Goal: Task Accomplishment & Management: Manage account settings

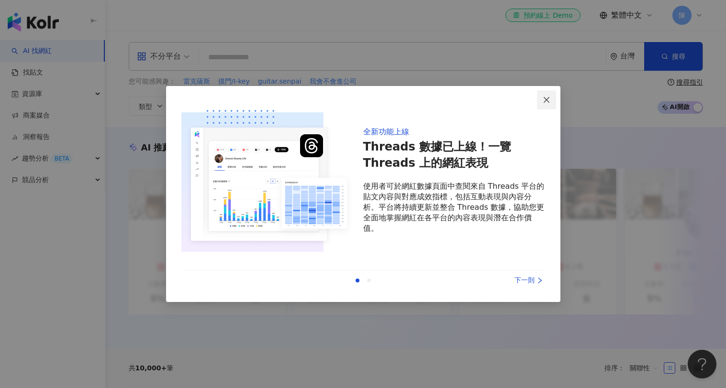
click at [547, 100] on icon "close" at bounding box center [546, 100] width 8 height 8
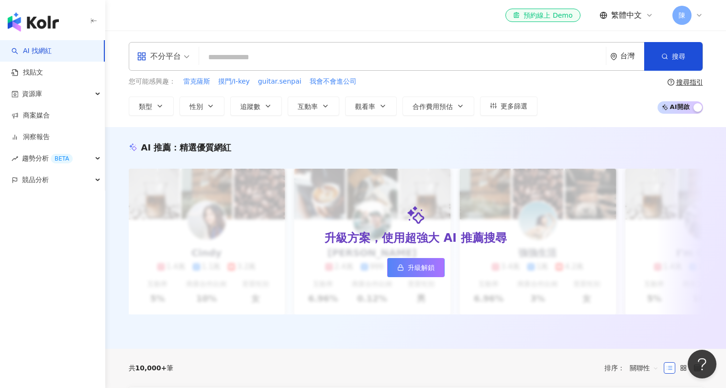
click at [698, 8] on div "陳" at bounding box center [687, 15] width 31 height 19
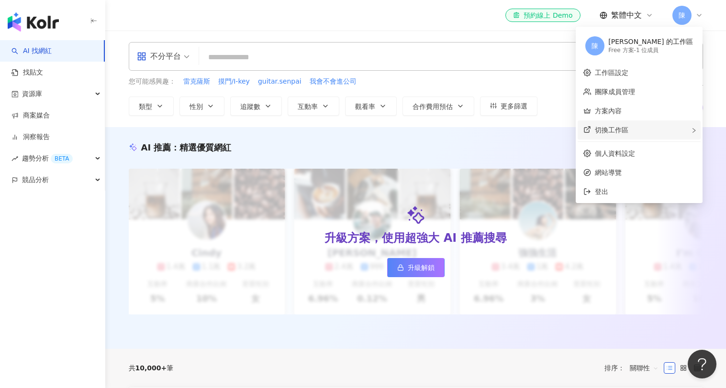
click at [628, 131] on span "切換工作區" at bounding box center [611, 130] width 33 height 8
click at [566, 135] on span "建立新工作區" at bounding box center [546, 131] width 40 height 11
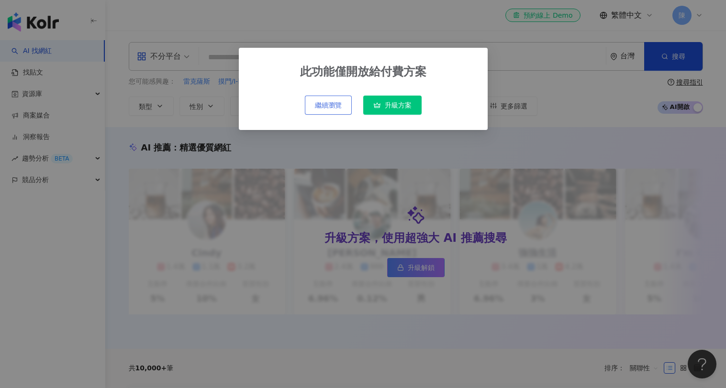
click at [322, 110] on button "繼續瀏覽" at bounding box center [328, 105] width 47 height 19
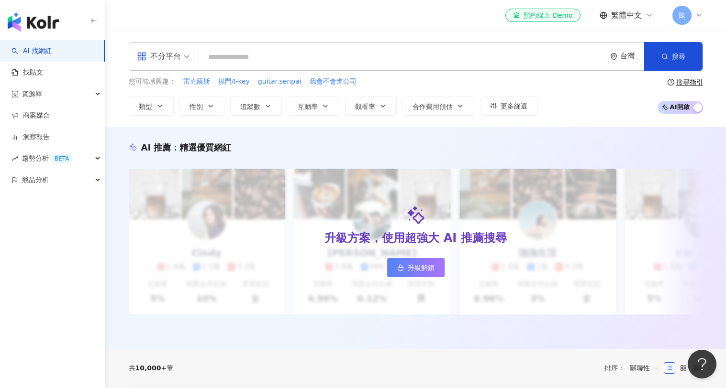
click at [691, 20] on div "陳" at bounding box center [687, 15] width 31 height 19
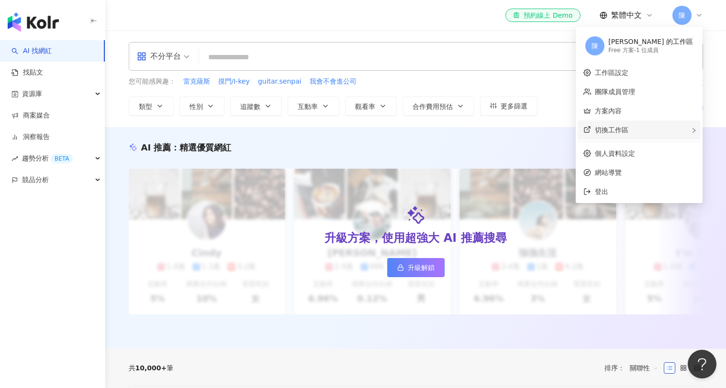
click at [677, 134] on div "切換工作區 建立新工作區" at bounding box center [638, 130] width 123 height 19
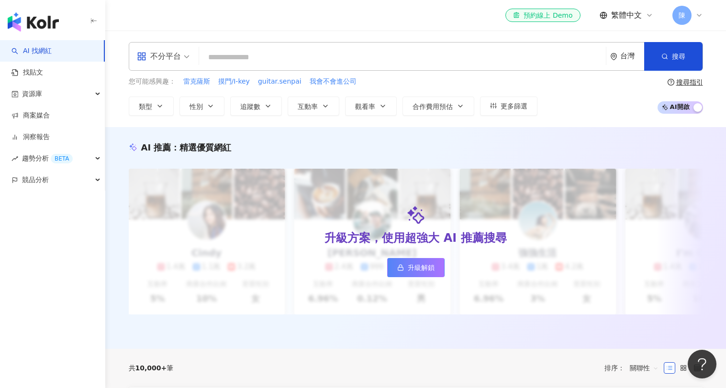
click at [697, 14] on icon at bounding box center [699, 15] width 8 height 8
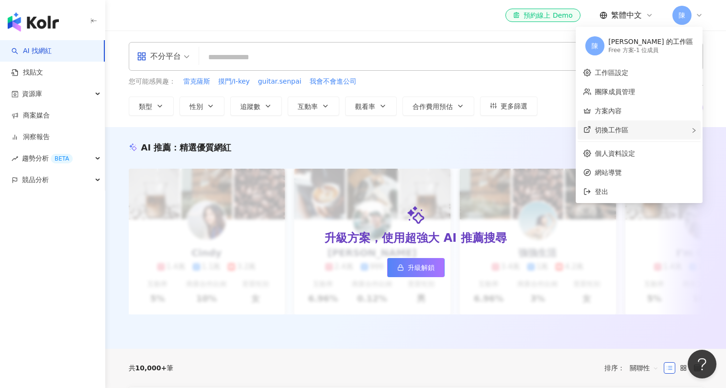
click at [628, 129] on span "切換工作區" at bounding box center [611, 130] width 33 height 8
click at [635, 94] on link "團隊成員管理" at bounding box center [615, 92] width 40 height 8
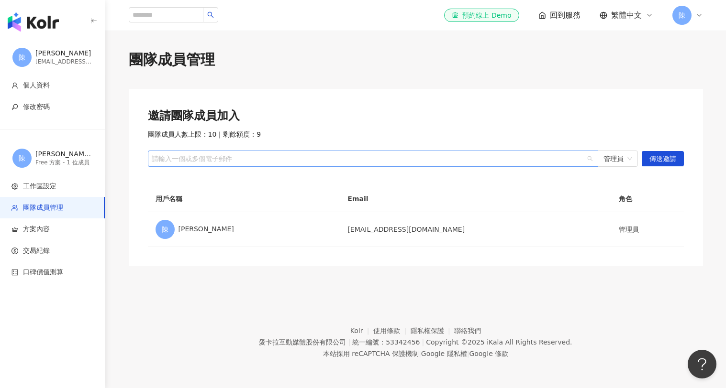
click at [397, 160] on div at bounding box center [368, 158] width 436 height 7
type input "*"
paste input "**********"
type input "**********"
click at [649, 159] on span "傳送邀請" at bounding box center [662, 159] width 27 height 15
